Goal: Use online tool/utility: Utilize a website feature to perform a specific function

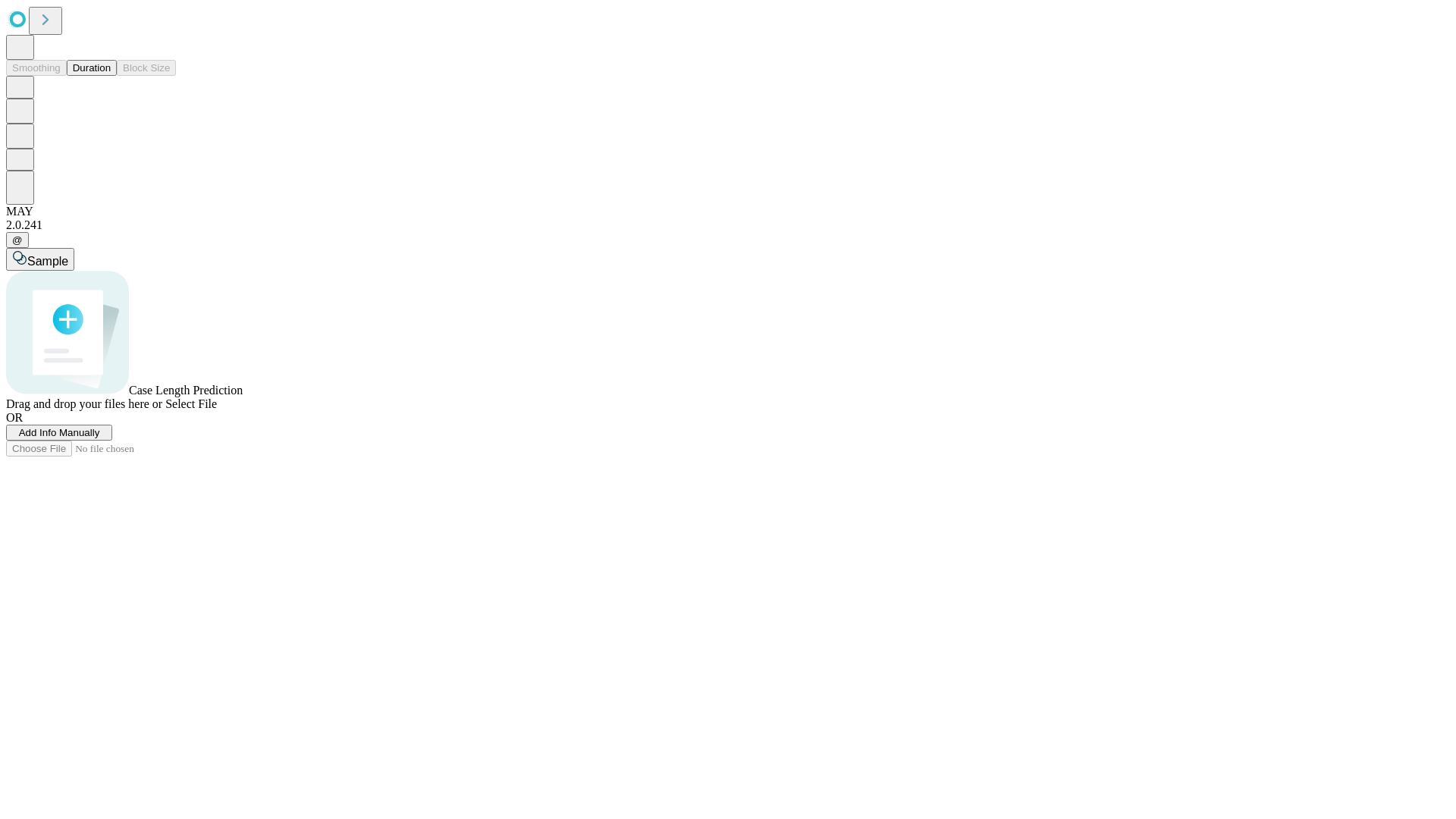
click at [111, 75] on button "Duration" at bounding box center [92, 68] width 50 height 16
click at [100, 438] on span "Add Info Manually" at bounding box center [59, 432] width 81 height 11
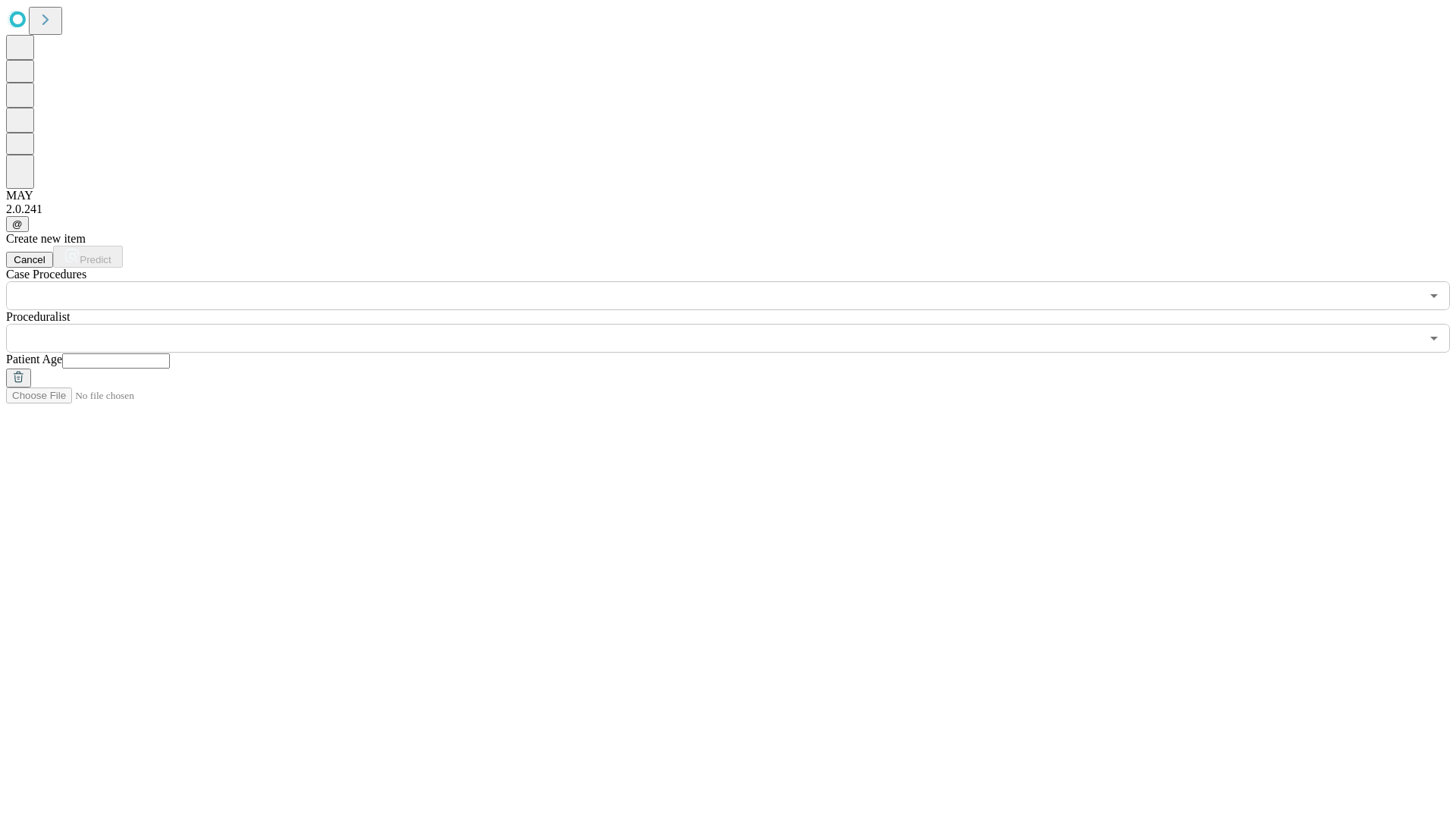
click at [170, 353] on input "text" at bounding box center [116, 361] width 108 height 15
type input "*"
click at [738, 324] on input "text" at bounding box center [712, 338] width 1414 height 29
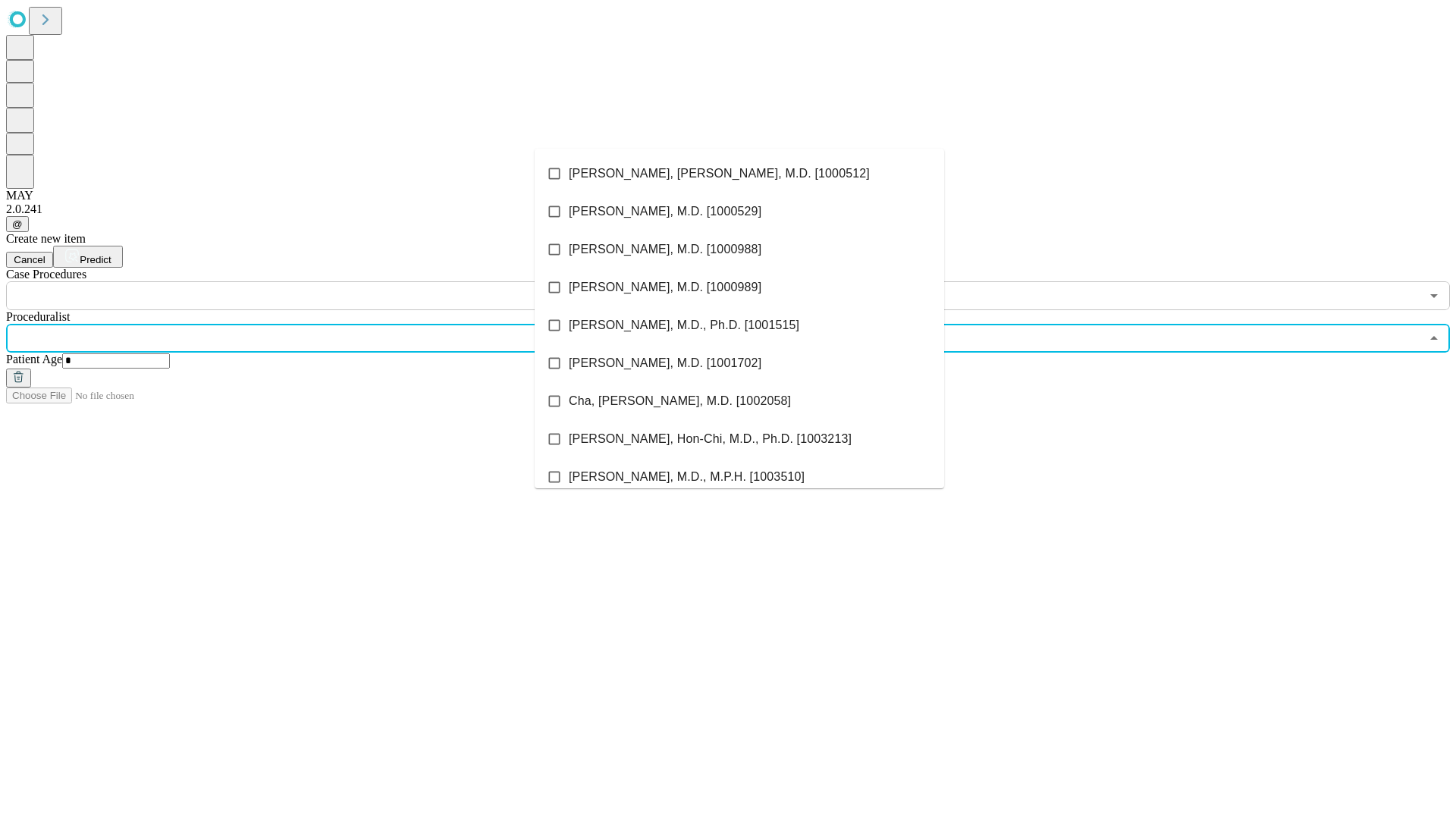
click at [739, 174] on li "[PERSON_NAME], [PERSON_NAME], M.D. [1000512]" at bounding box center [739, 174] width 410 height 38
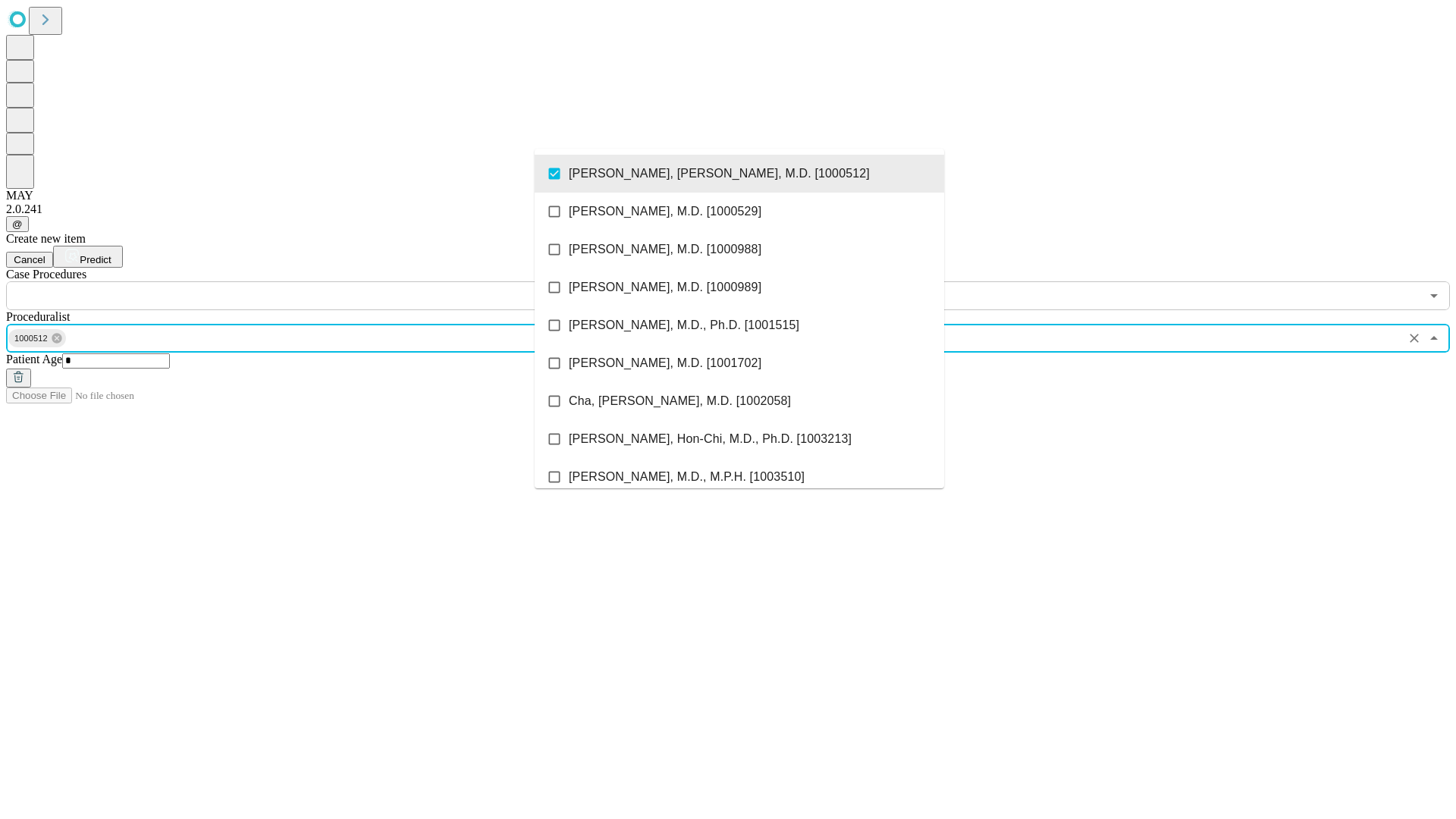
click at [318, 282] on input "text" at bounding box center [712, 296] width 1414 height 29
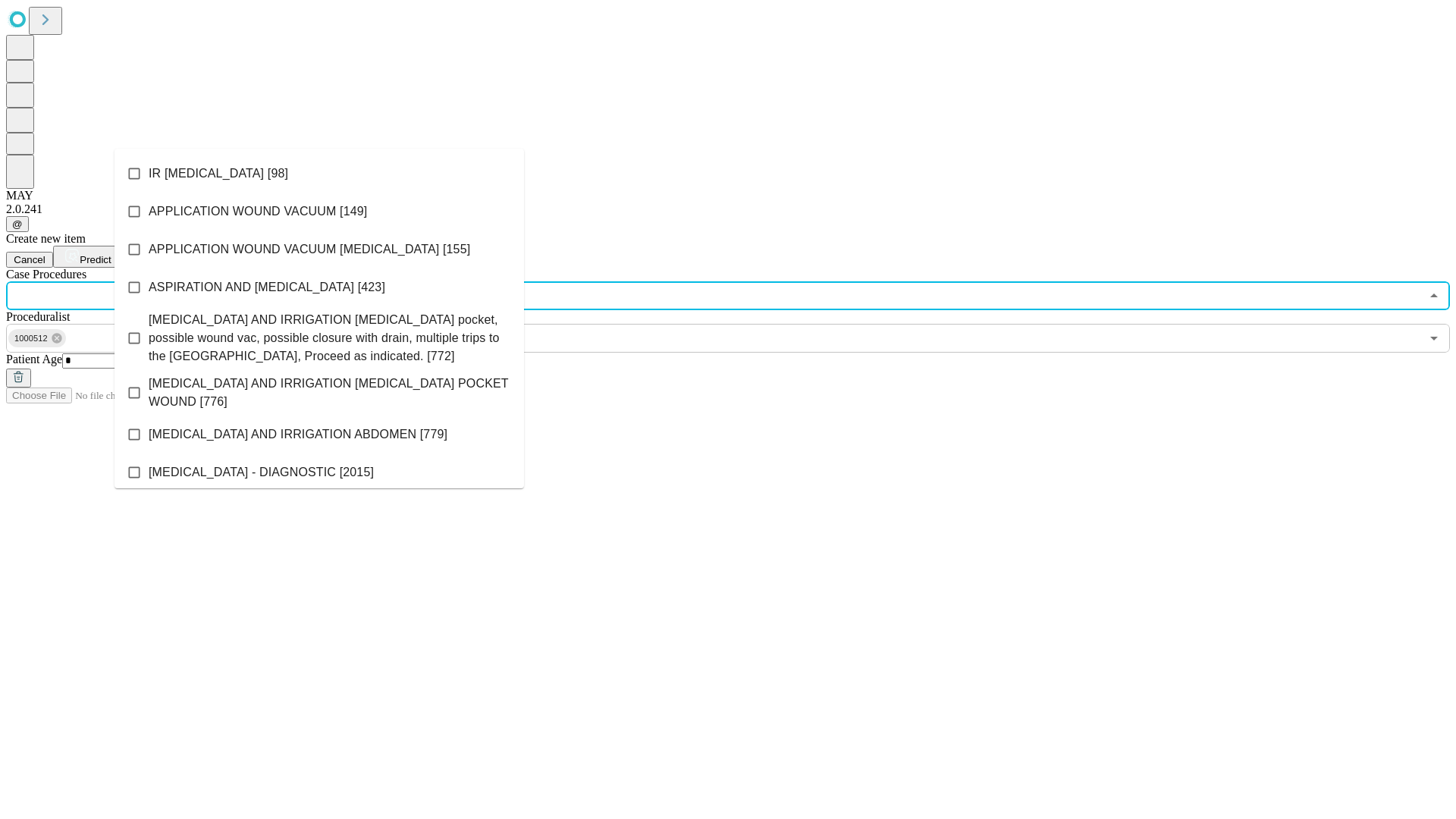
click at [319, 174] on li "IR [MEDICAL_DATA] [98]" at bounding box center [319, 174] width 410 height 38
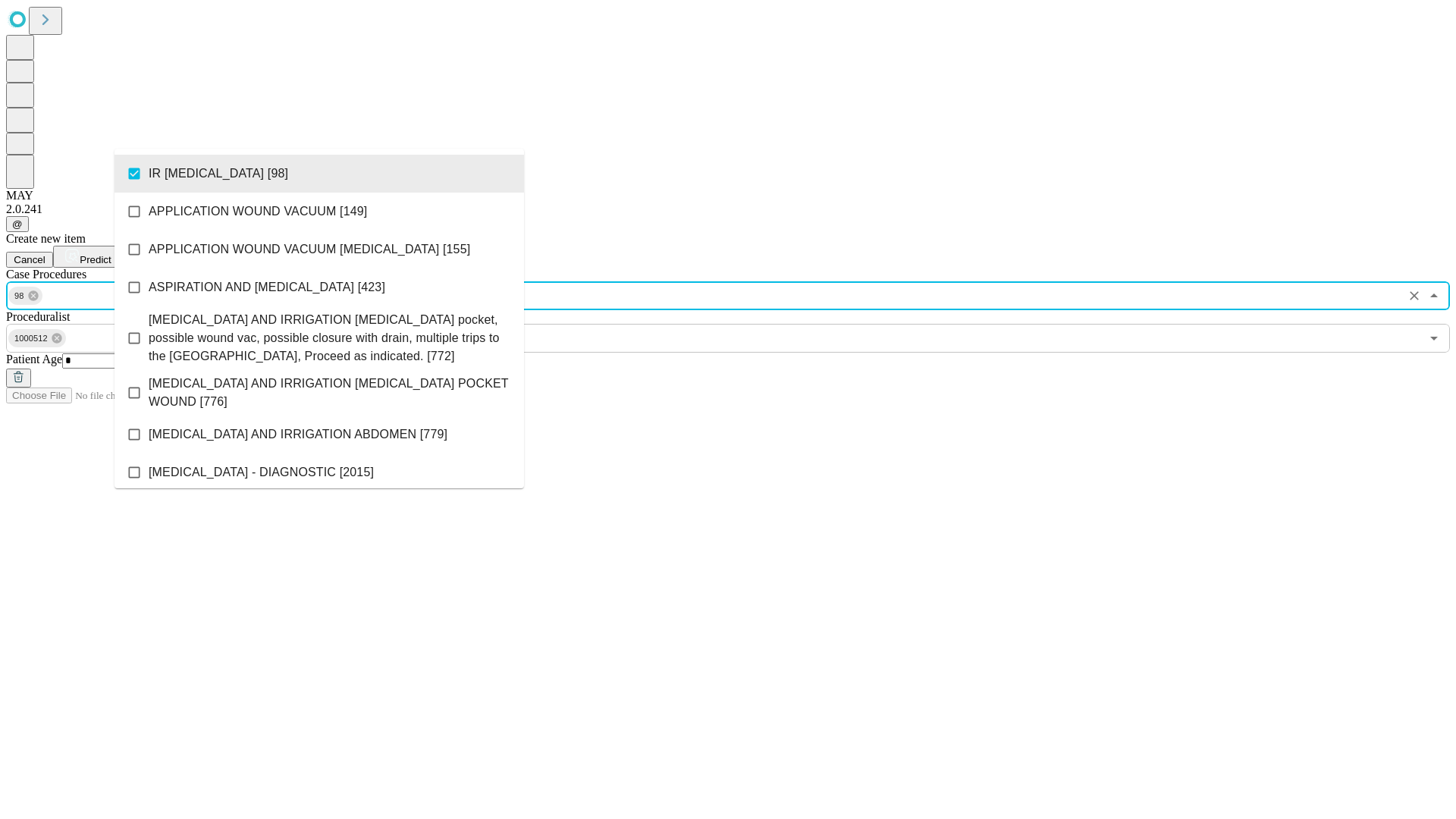
click at [111, 254] on span "Predict" at bounding box center [95, 260] width 32 height 11
